Goal: Information Seeking & Learning: Learn about a topic

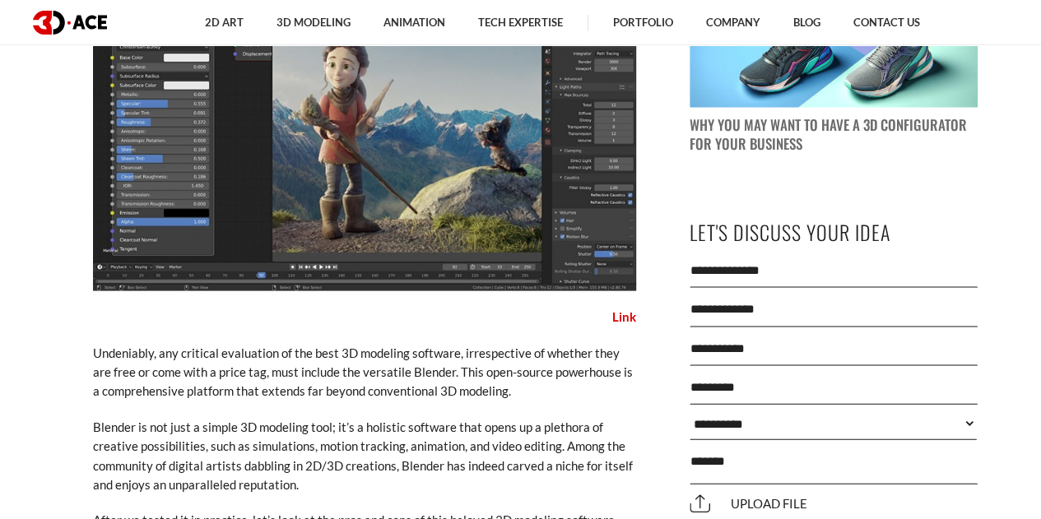
scroll to position [1564, 0]
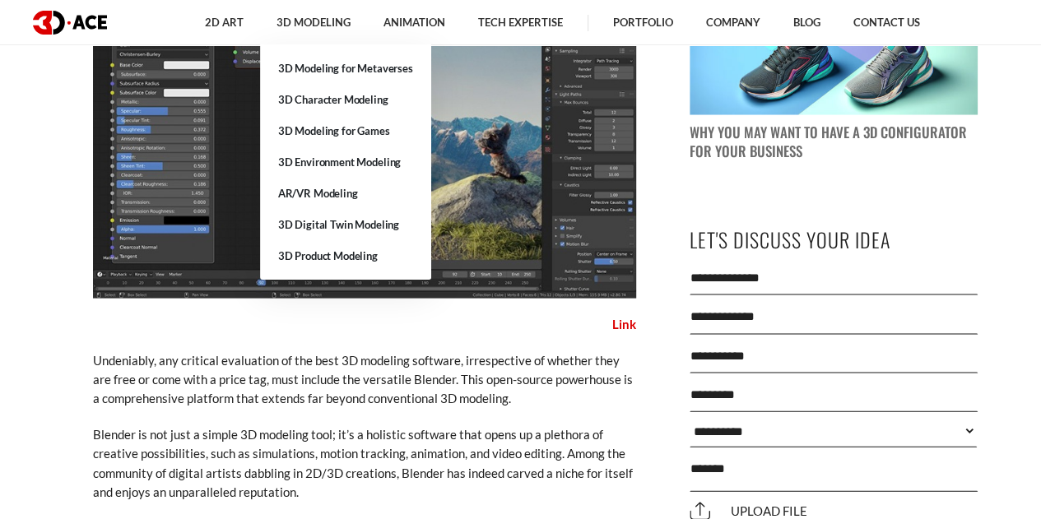
click at [311, 102] on link "3D Character Modeling" at bounding box center [345, 99] width 171 height 31
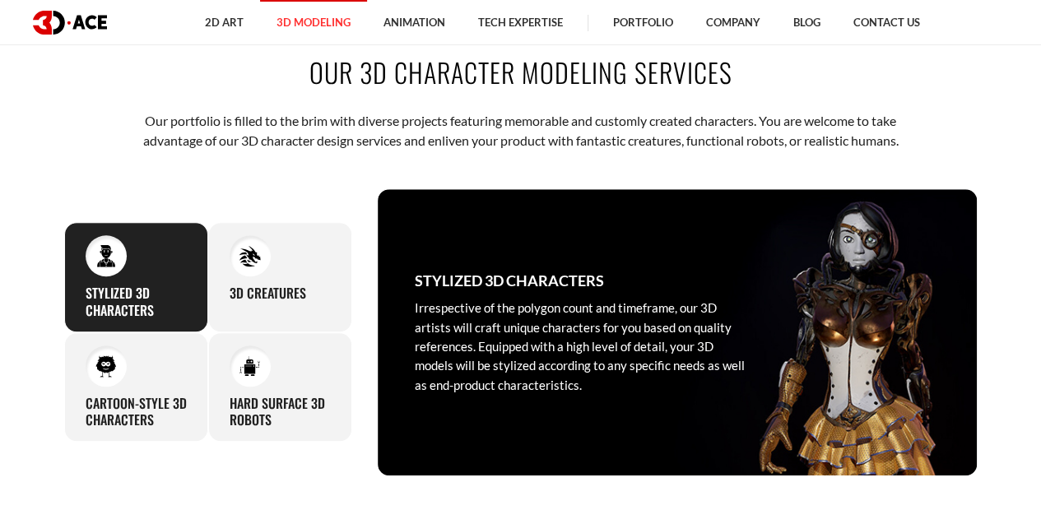
scroll to position [658, 0]
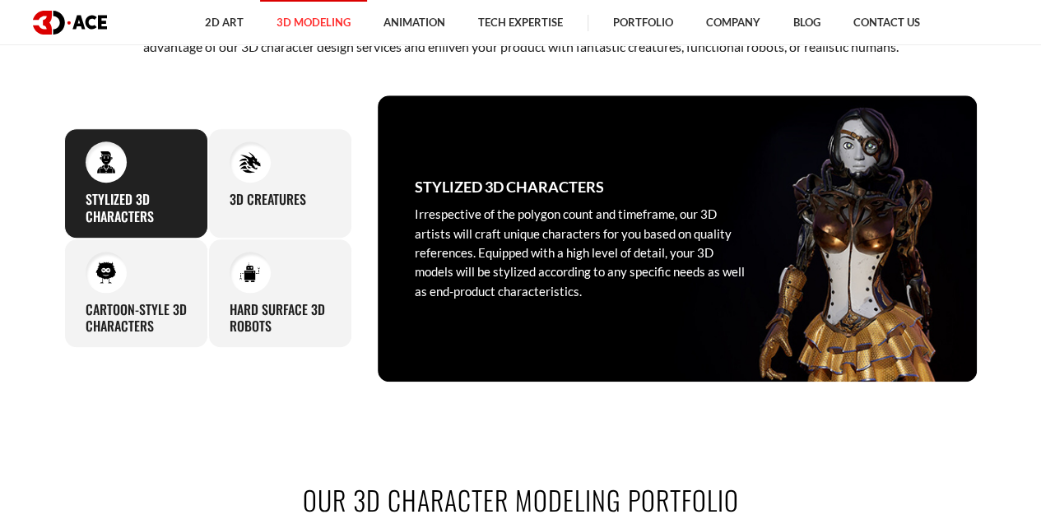
click at [148, 180] on div "Stylized 3D Characters Irrespective of the polygon count and timeframe, our 3D …" at bounding box center [136, 183] width 144 height 110
drag, startPoint x: 194, startPoint y: 185, endPoint x: 150, endPoint y: 170, distance: 46.8
click at [189, 182] on div "Stylized 3D Characters Irrespective of the polygon count and timeframe, our 3D …" at bounding box center [136, 183] width 144 height 110
click at [150, 170] on div "Stylized 3D Characters Irrespective of the polygon count and timeframe, our 3D …" at bounding box center [136, 183] width 144 height 110
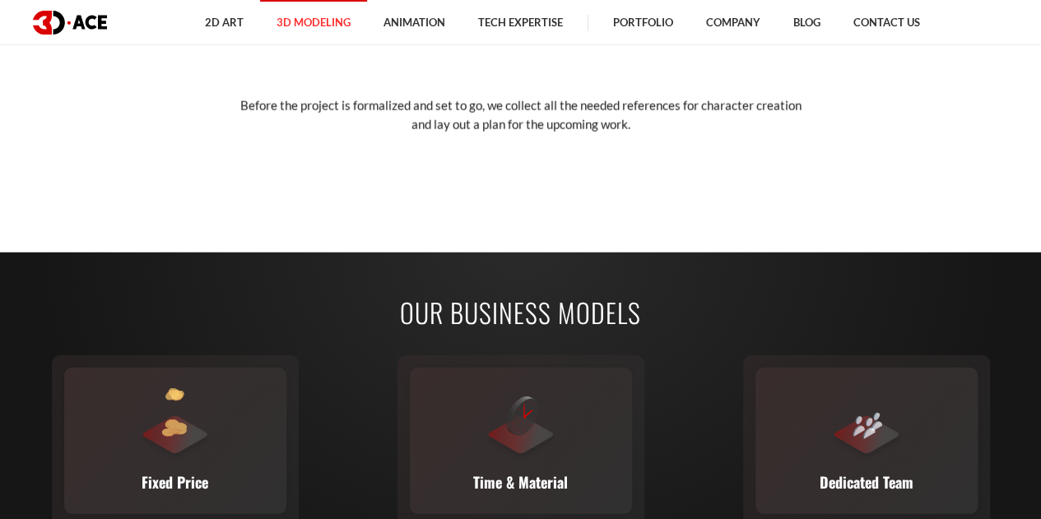
scroll to position [1811, 0]
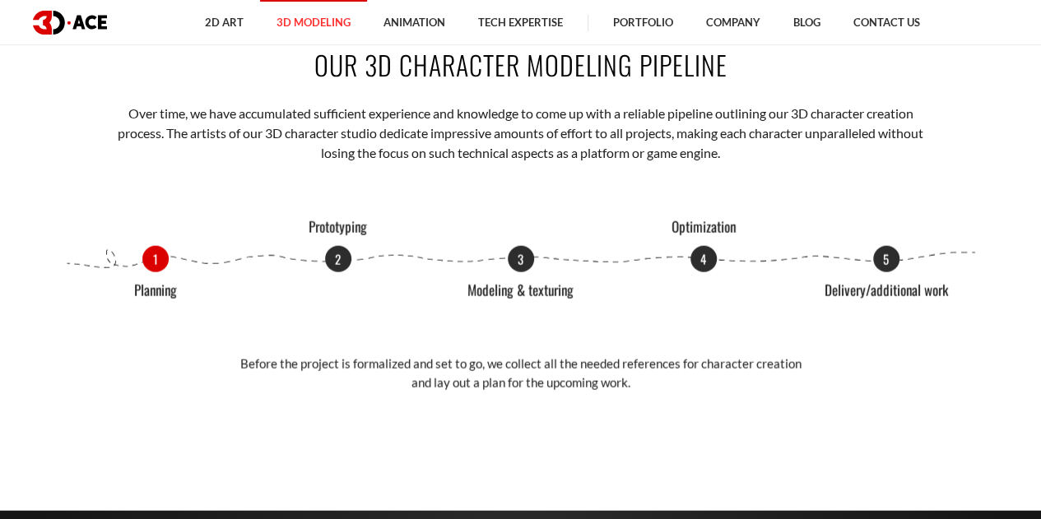
click at [155, 250] on div "1 Planning 2 Prototyping 3 Modeling & texturing 4 Optimization 5 Delivery/addit…" at bounding box center [521, 259] width 914 height 26
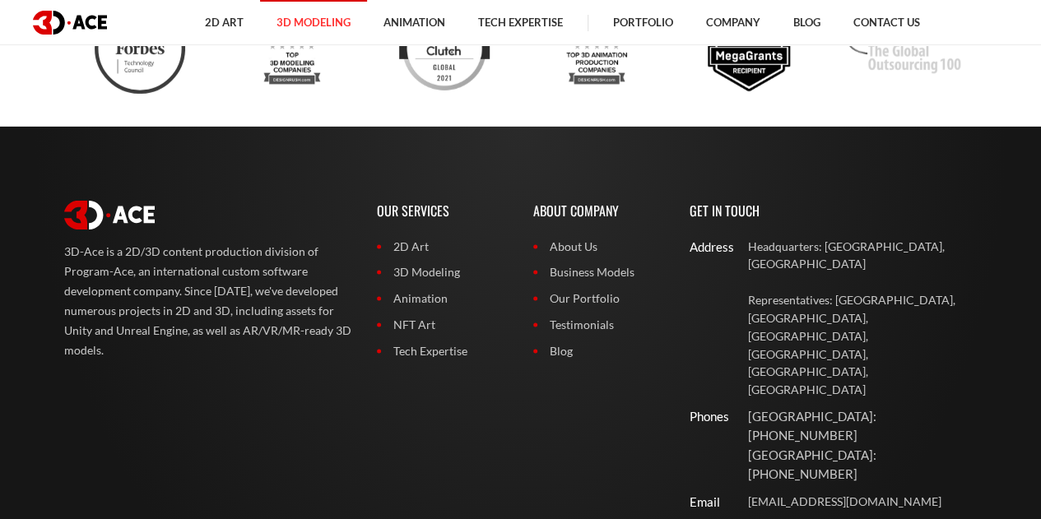
scroll to position [5893, 0]
